Goal: Find specific page/section: Find specific page/section

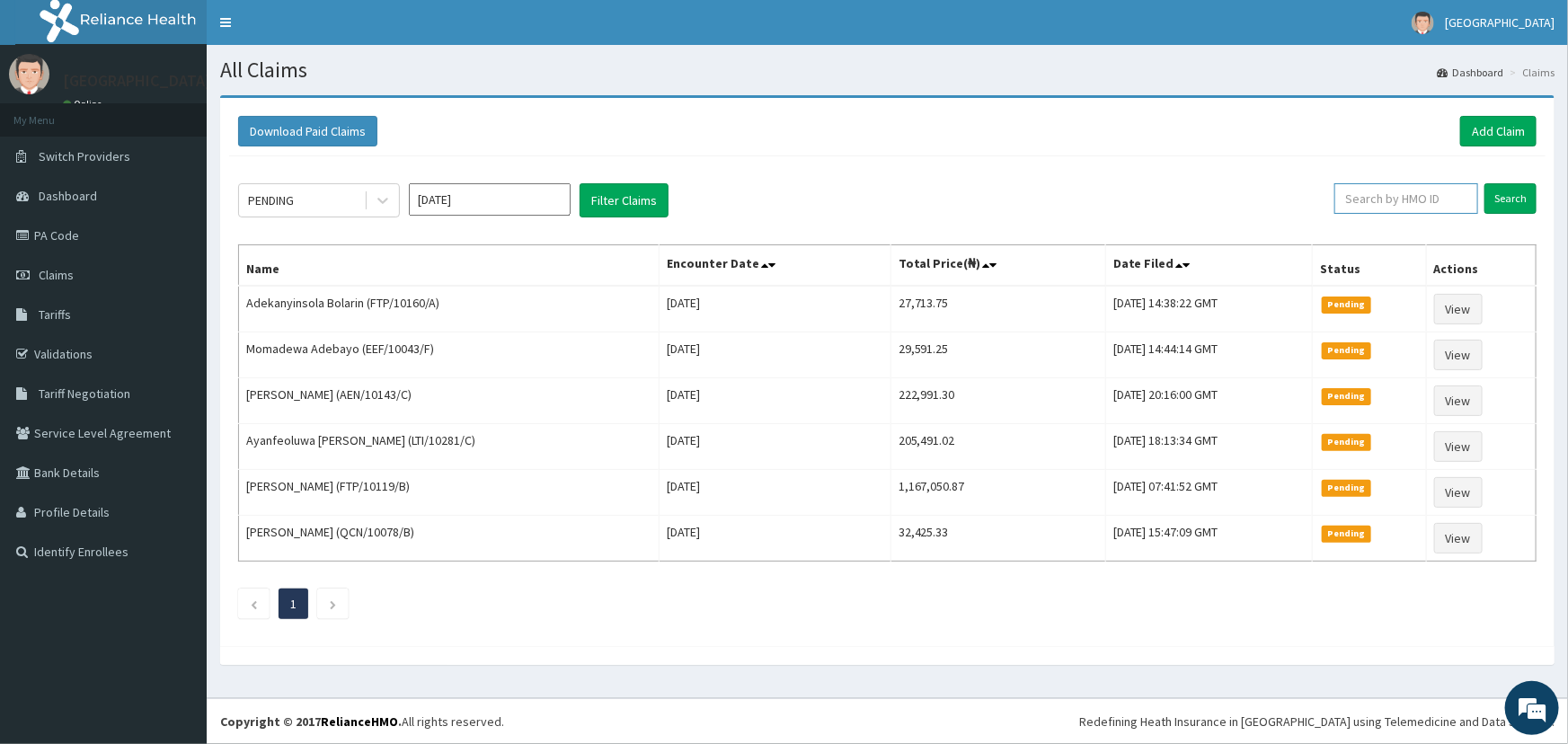
click at [1409, 196] on input "text" at bounding box center [1406, 198] width 144 height 30
click at [77, 350] on link "Validations" at bounding box center [103, 354] width 207 height 40
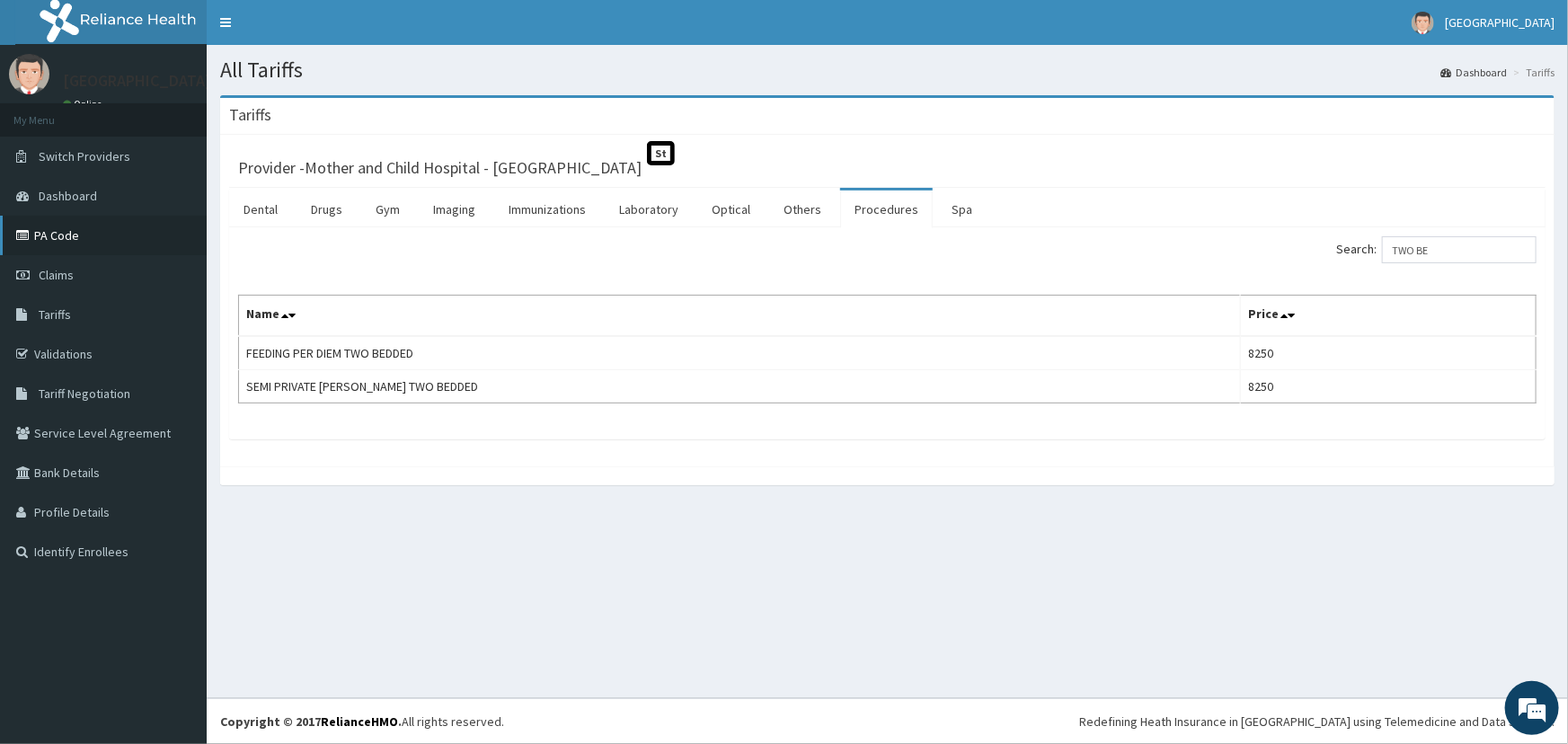
click at [60, 237] on link "PA Code" at bounding box center [103, 235] width 207 height 40
